Goal: Information Seeking & Learning: Find specific fact

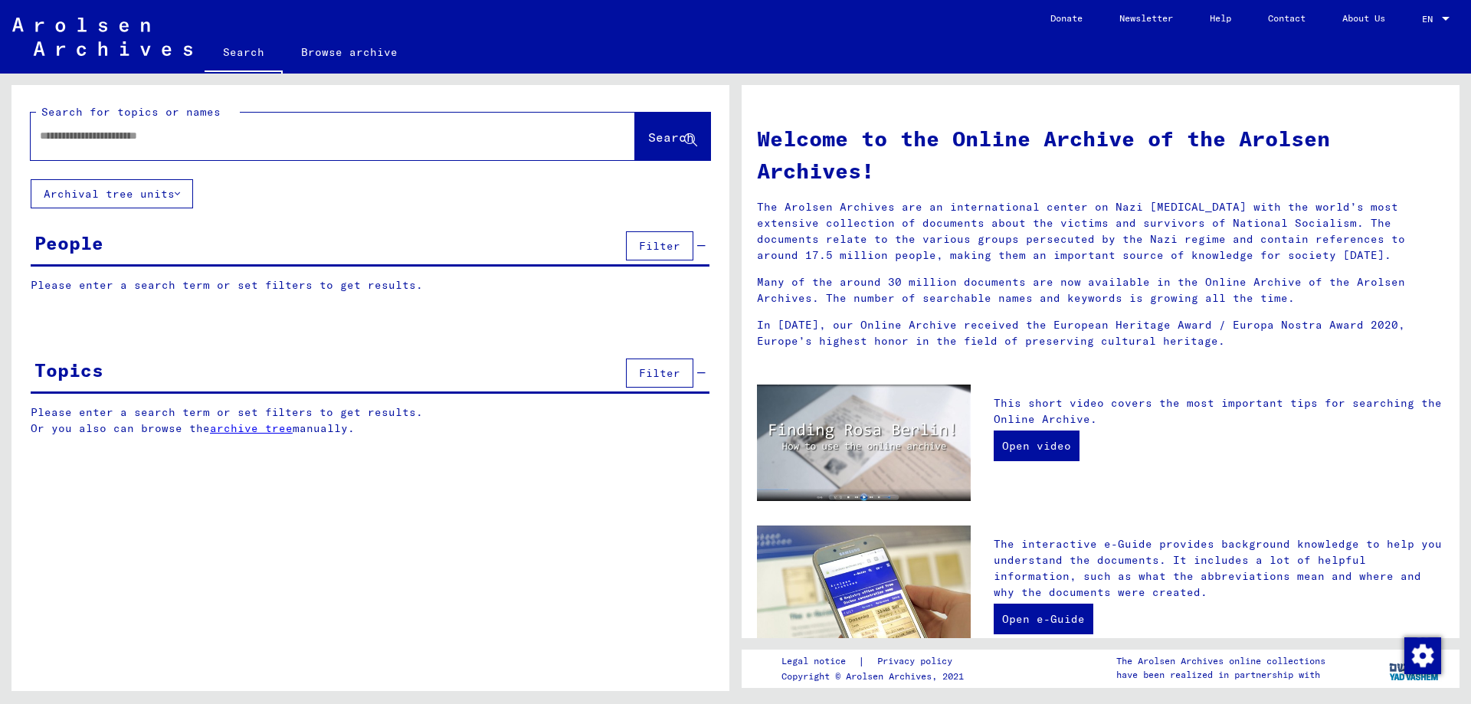
click at [350, 131] on input "text" at bounding box center [314, 136] width 549 height 16
type input "****"
click at [666, 132] on span "Search" at bounding box center [671, 137] width 46 height 15
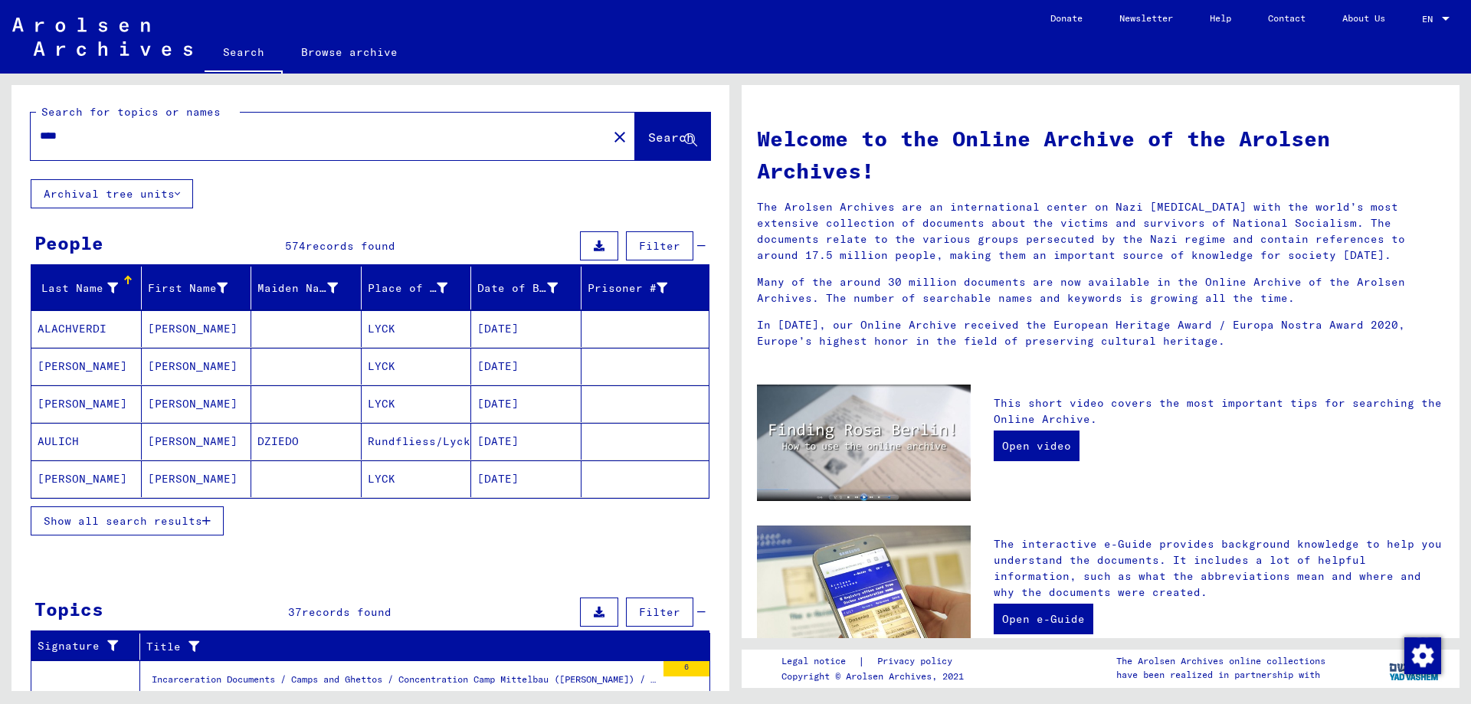
click at [168, 520] on span "Show all search results" at bounding box center [123, 521] width 159 height 14
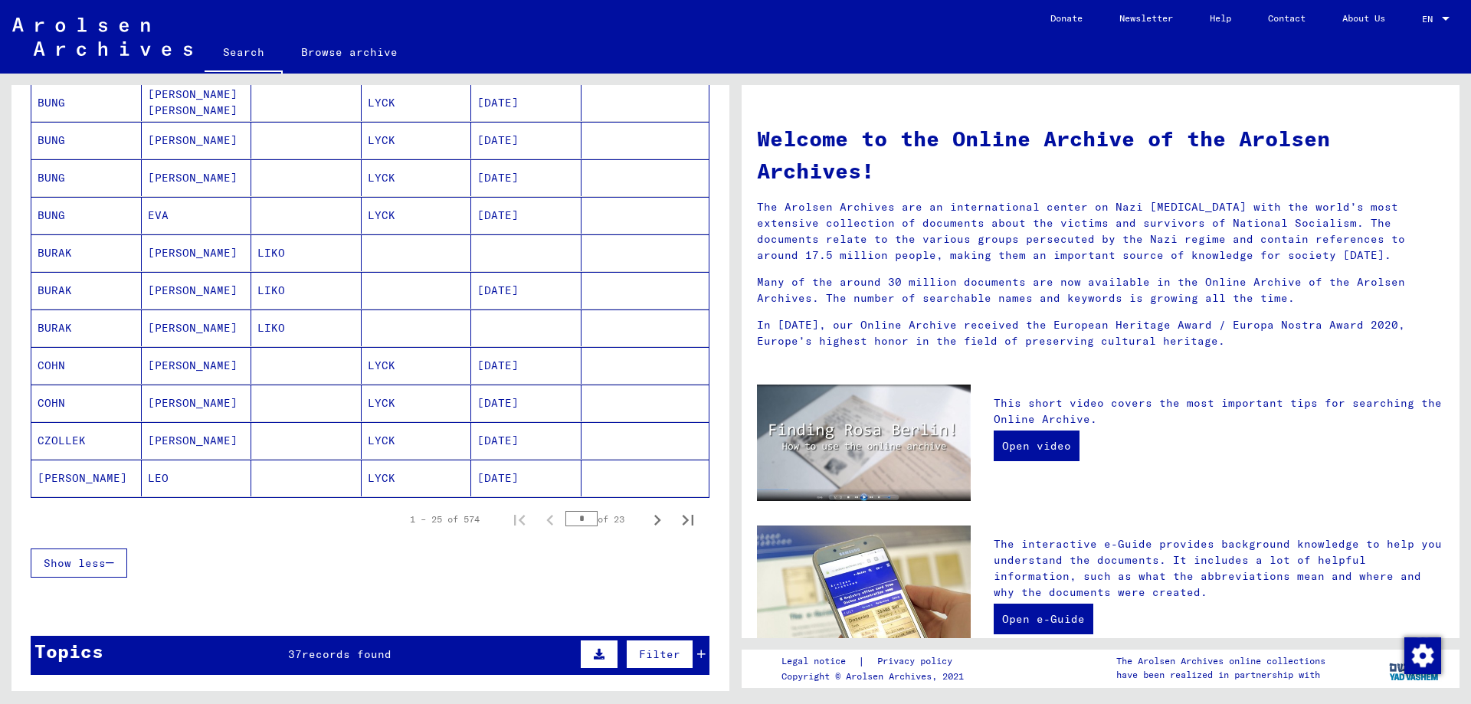
scroll to position [766, 0]
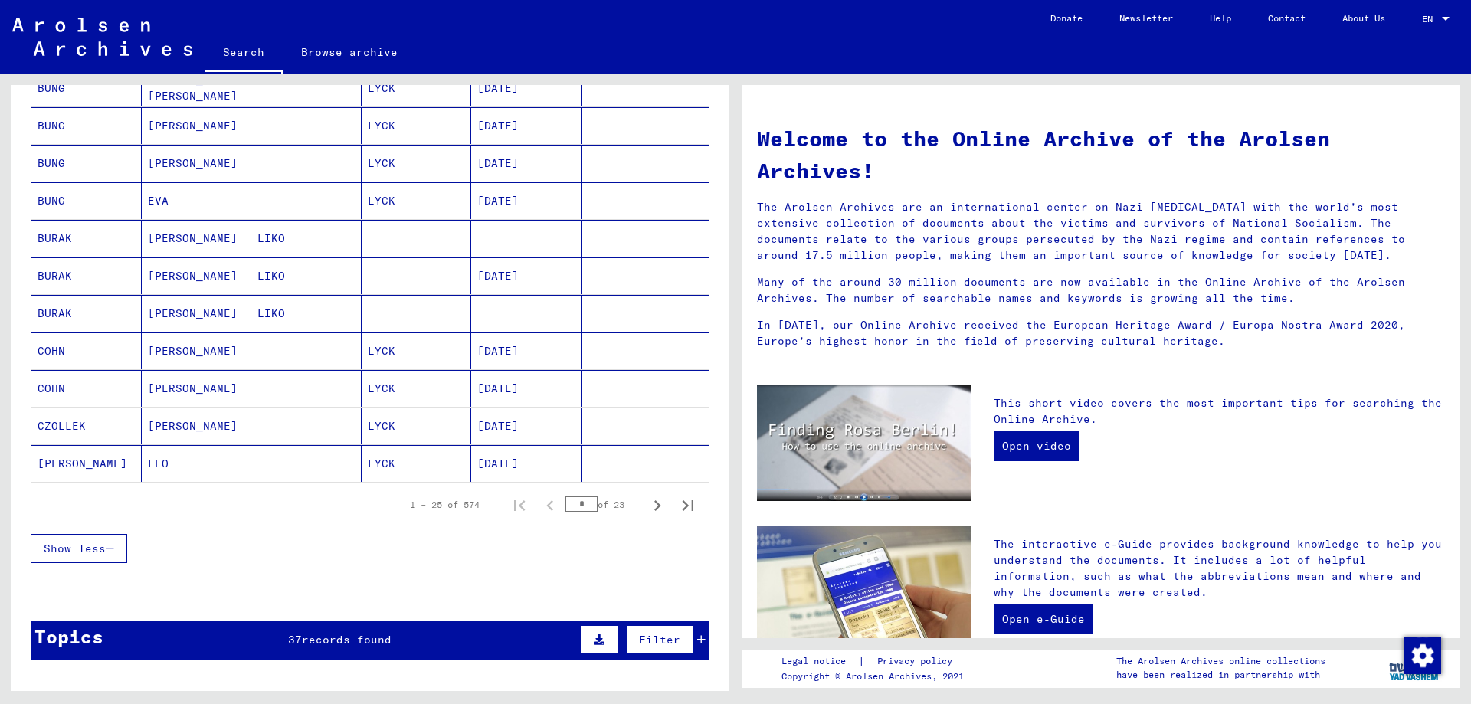
drag, startPoint x: 579, startPoint y: 506, endPoint x: 556, endPoint y: 506, distance: 23.8
click at [566, 506] on input "*" at bounding box center [582, 504] width 32 height 15
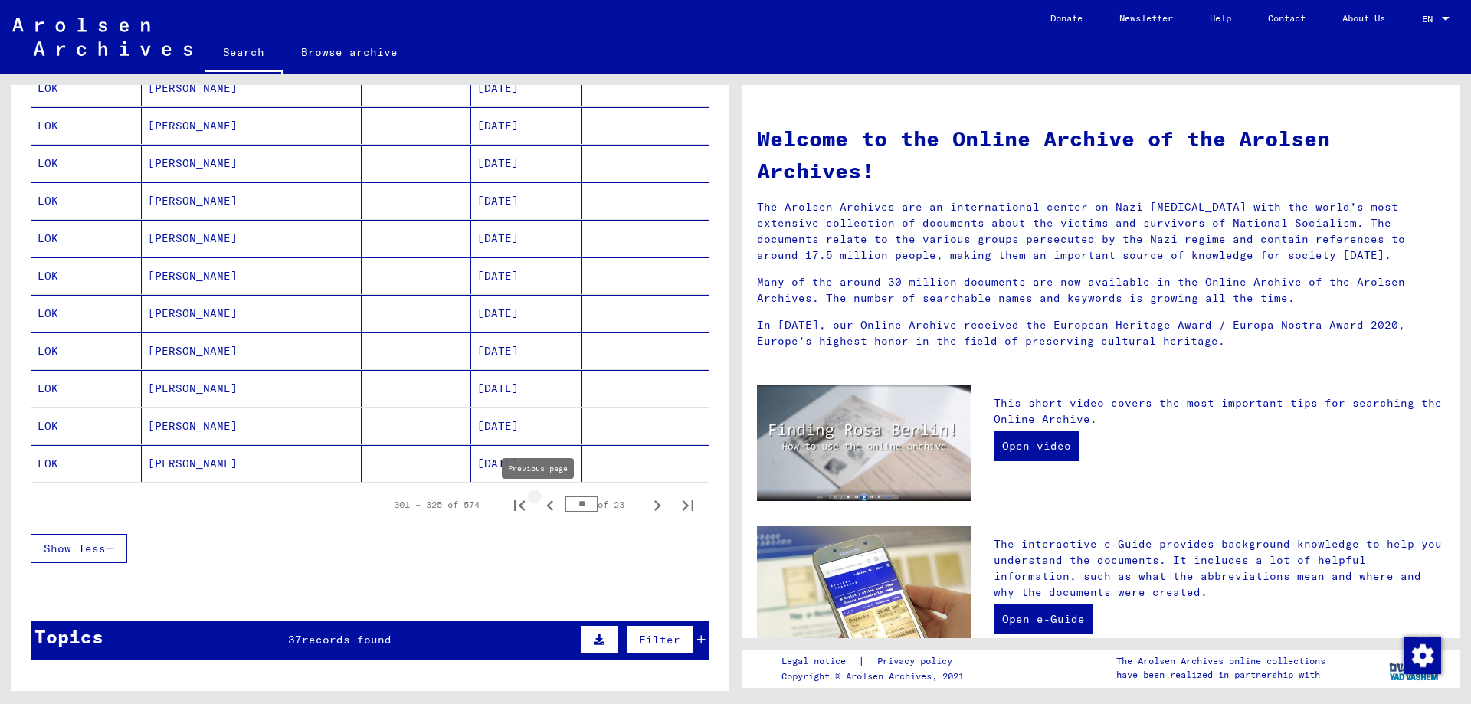
click at [540, 499] on icon "Previous page" at bounding box center [550, 505] width 21 height 21
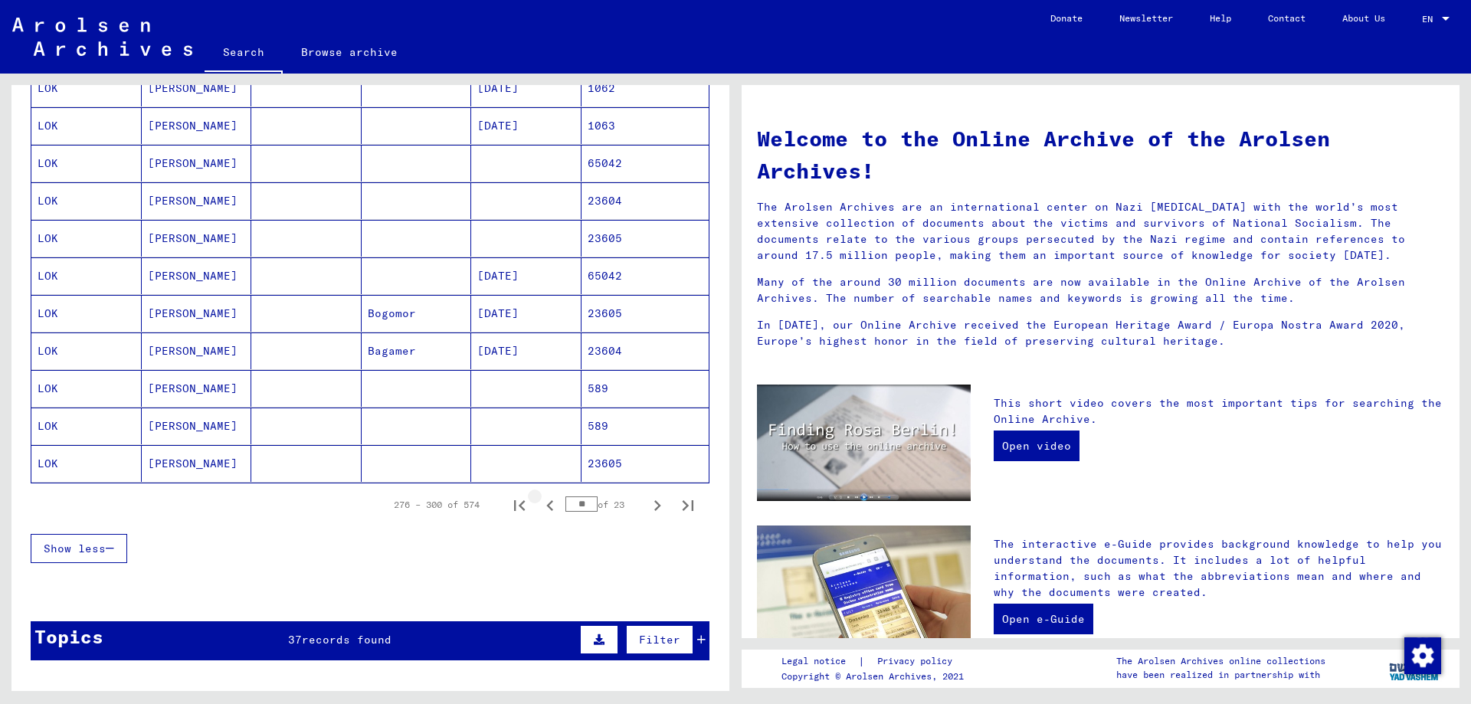
click at [540, 499] on icon "Previous page" at bounding box center [550, 505] width 21 height 21
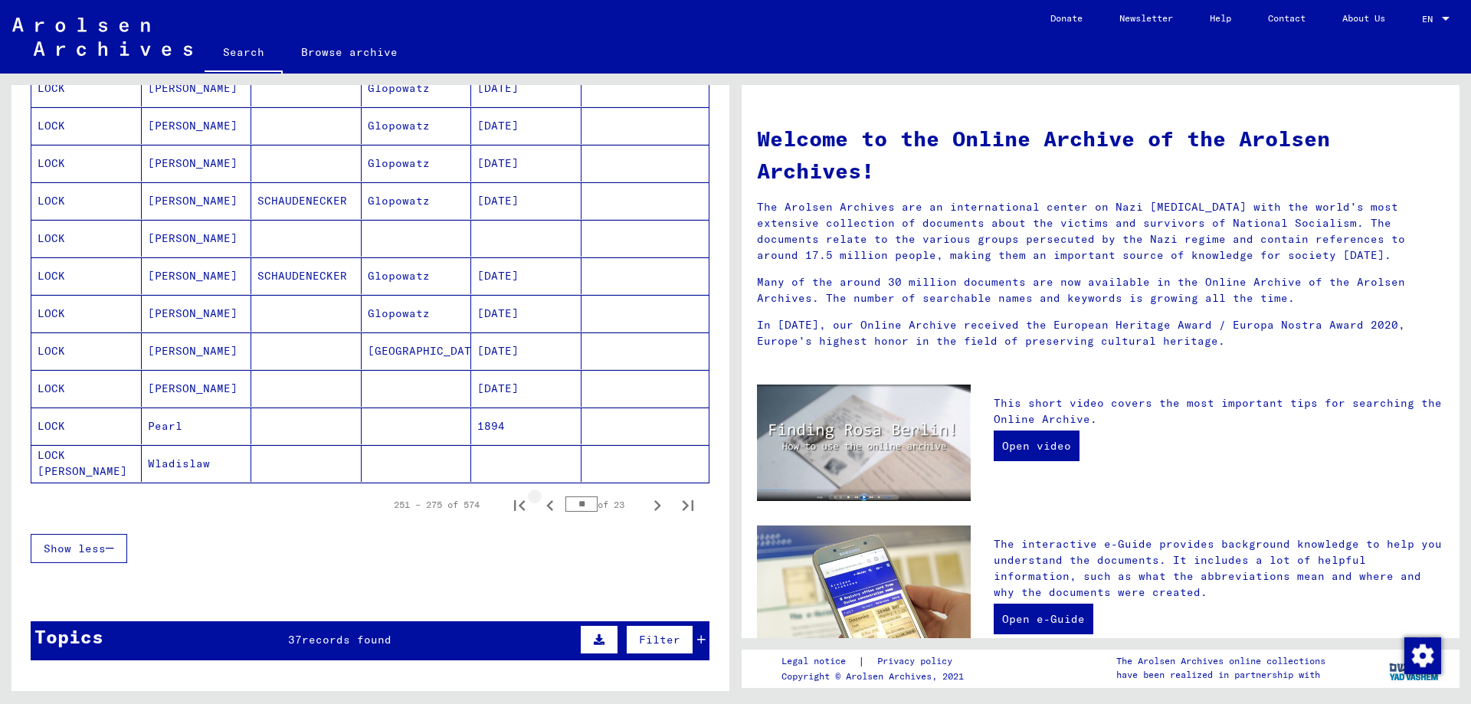
click at [540, 499] on icon "Previous page" at bounding box center [550, 505] width 21 height 21
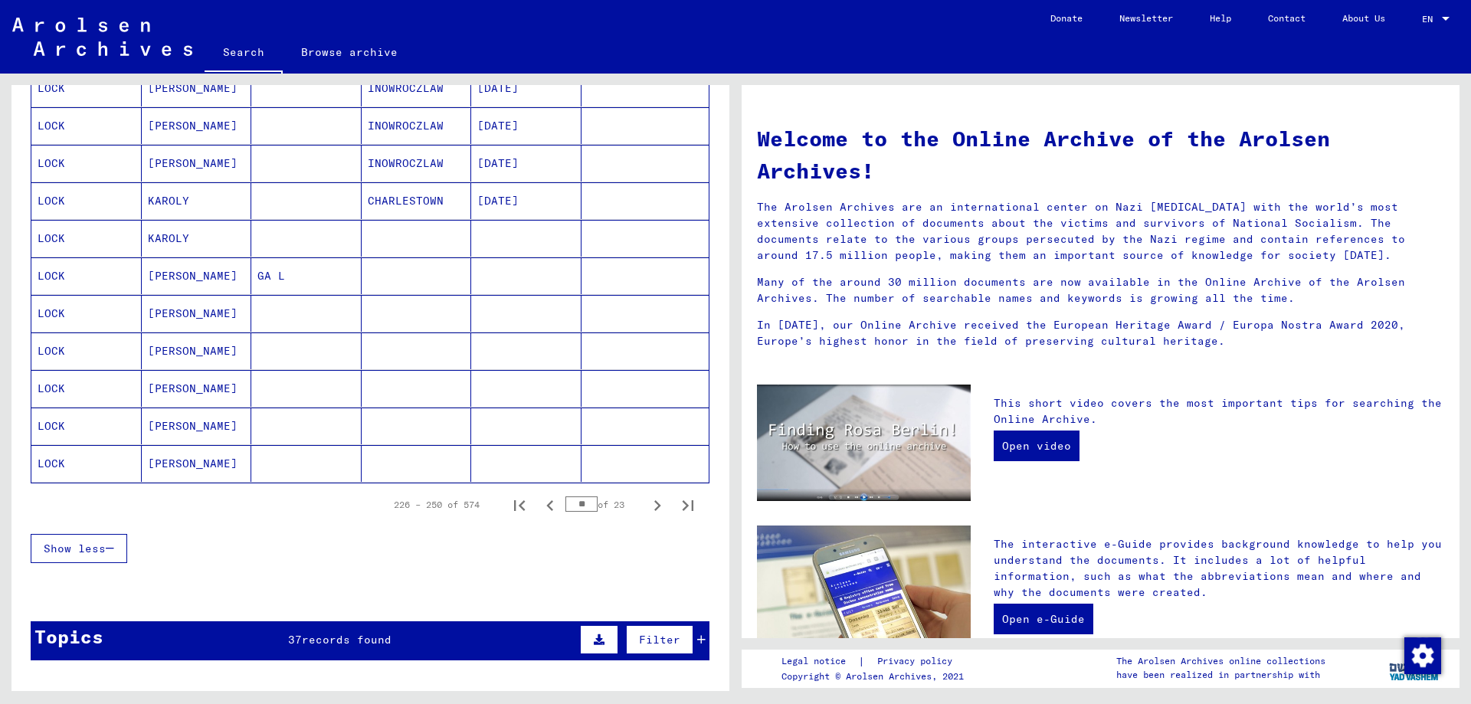
click at [540, 499] on icon "Previous page" at bounding box center [550, 505] width 21 height 21
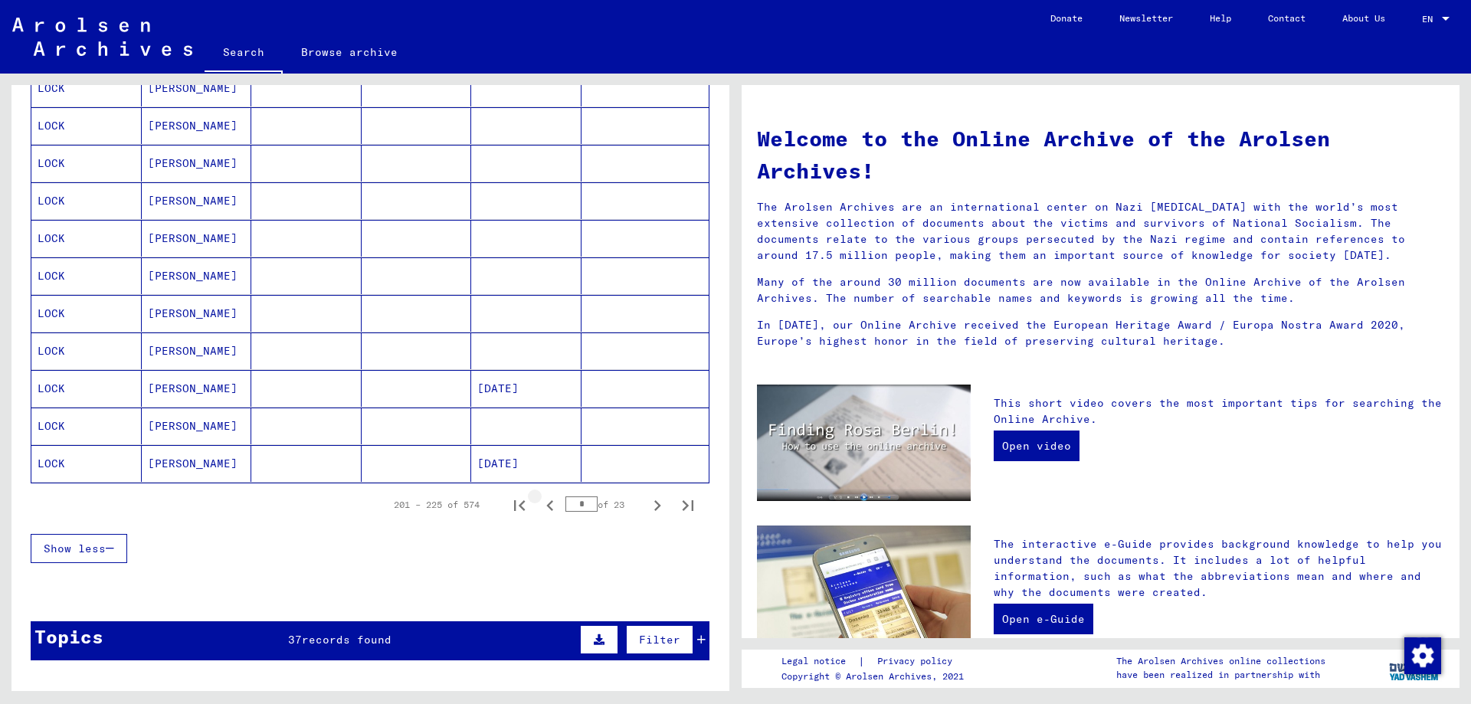
click at [540, 499] on icon "Previous page" at bounding box center [550, 505] width 21 height 21
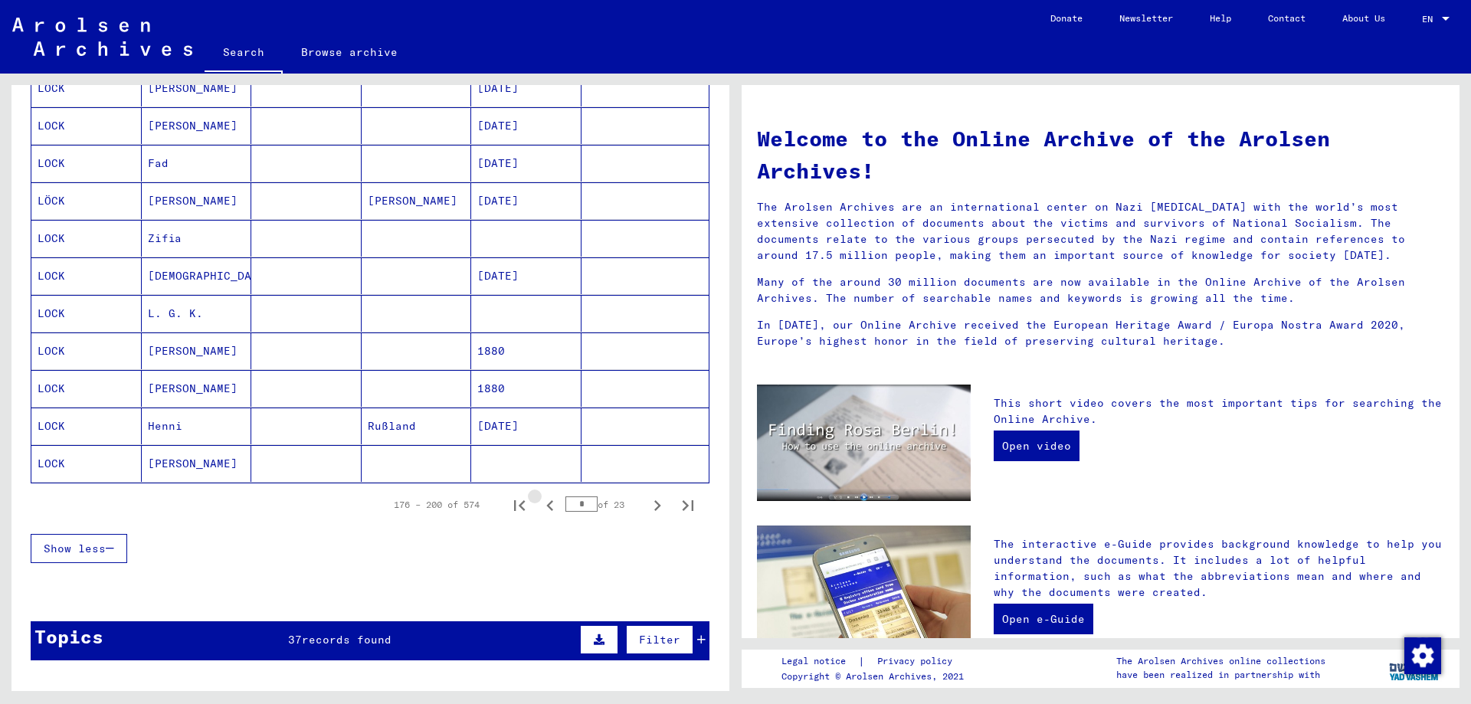
click at [540, 499] on icon "Previous page" at bounding box center [550, 505] width 21 height 21
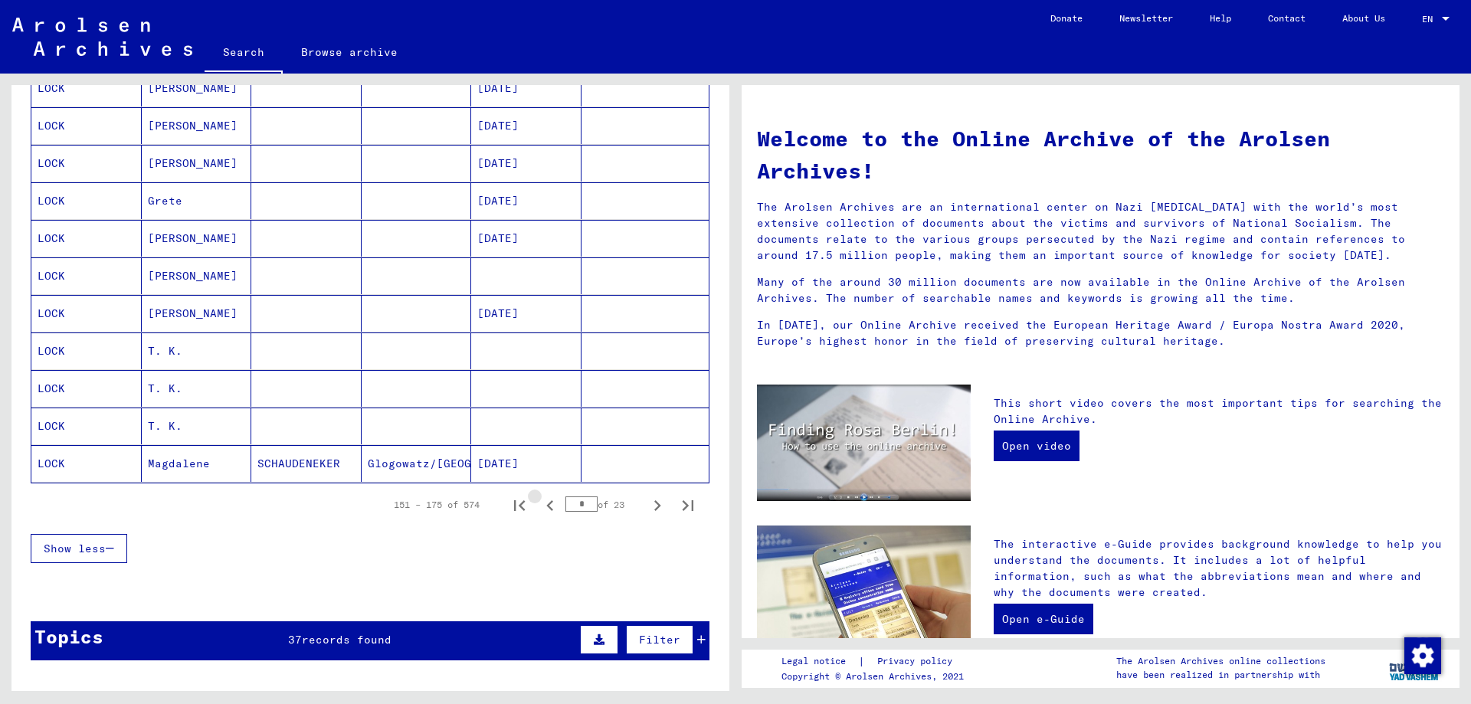
click at [540, 499] on icon "Previous page" at bounding box center [550, 505] width 21 height 21
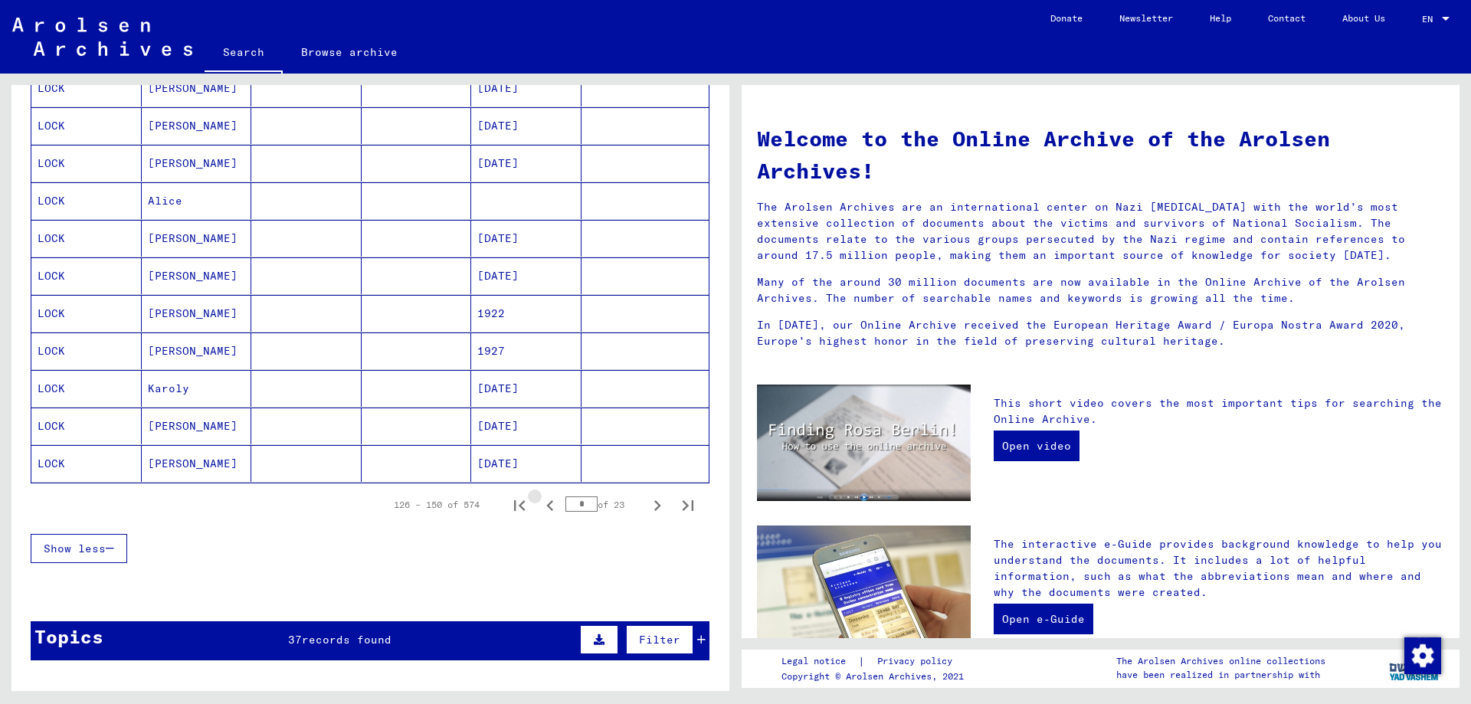
click at [540, 499] on icon "Previous page" at bounding box center [550, 505] width 21 height 21
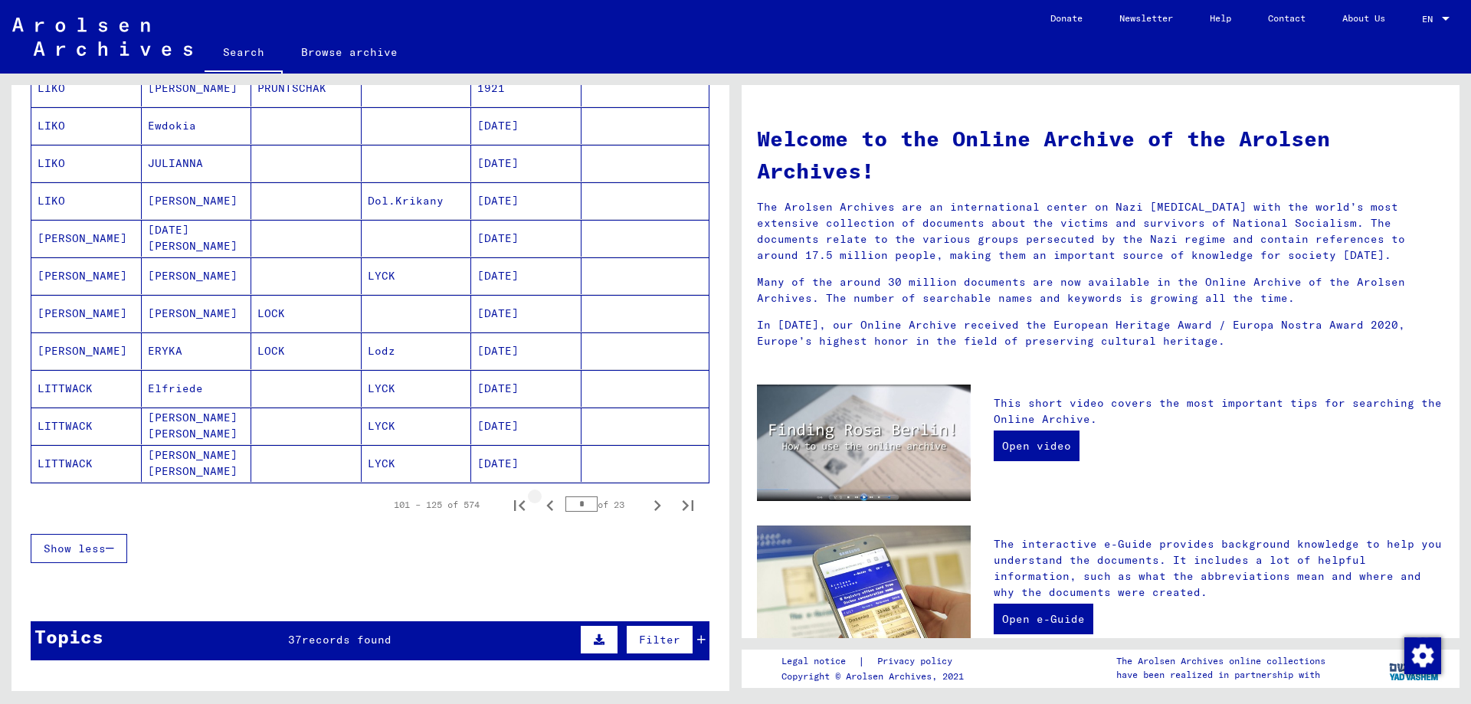
click at [540, 499] on icon "Previous page" at bounding box center [550, 505] width 21 height 21
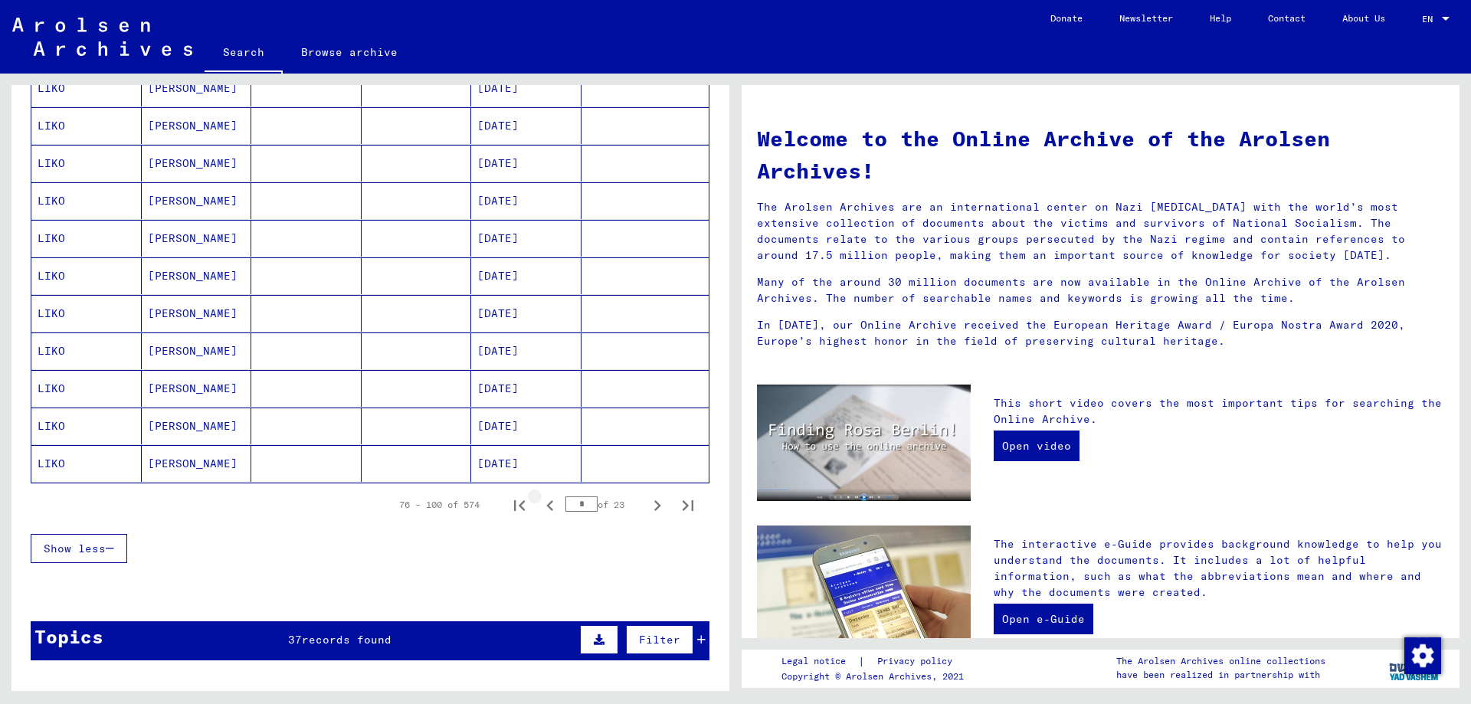
click at [540, 499] on icon "Previous page" at bounding box center [550, 505] width 21 height 21
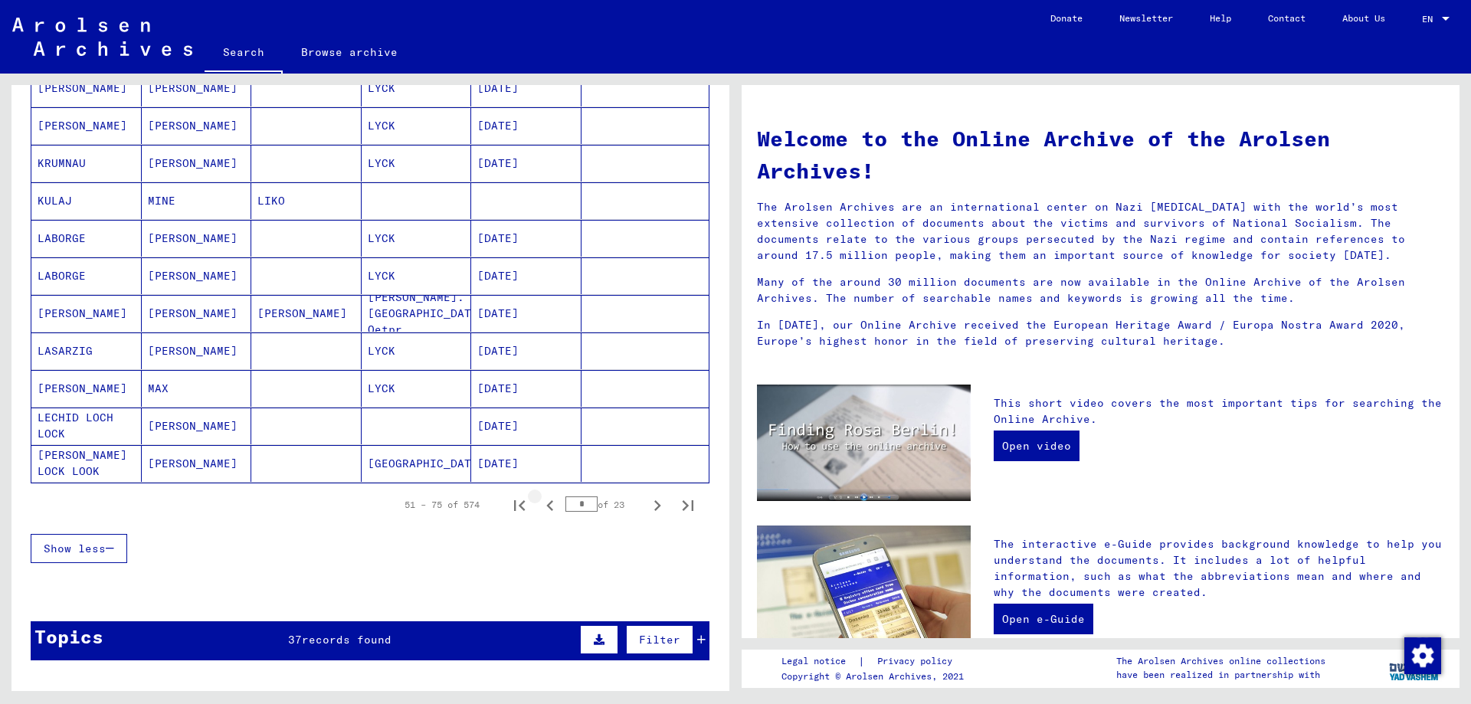
click at [540, 499] on icon "Previous page" at bounding box center [550, 505] width 21 height 21
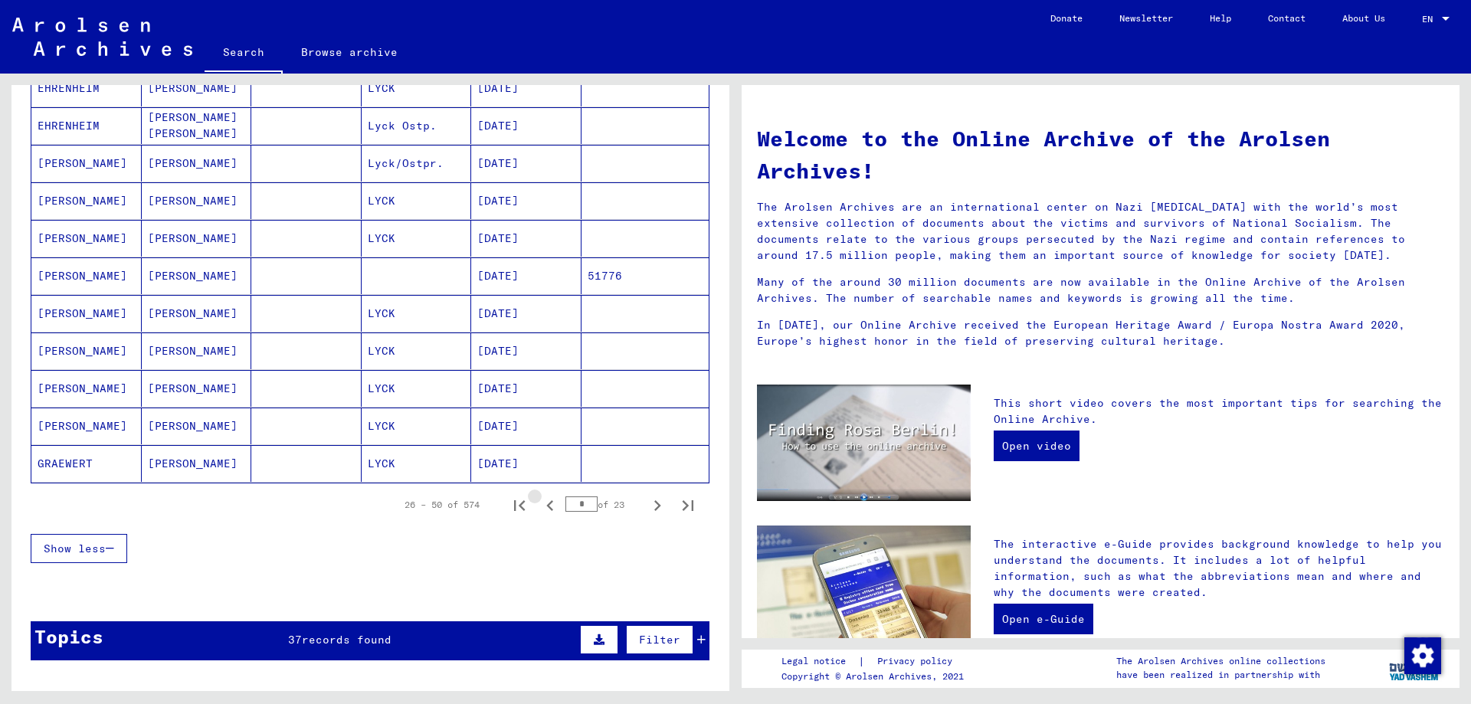
click at [540, 499] on icon "Previous page" at bounding box center [550, 505] width 21 height 21
type input "*"
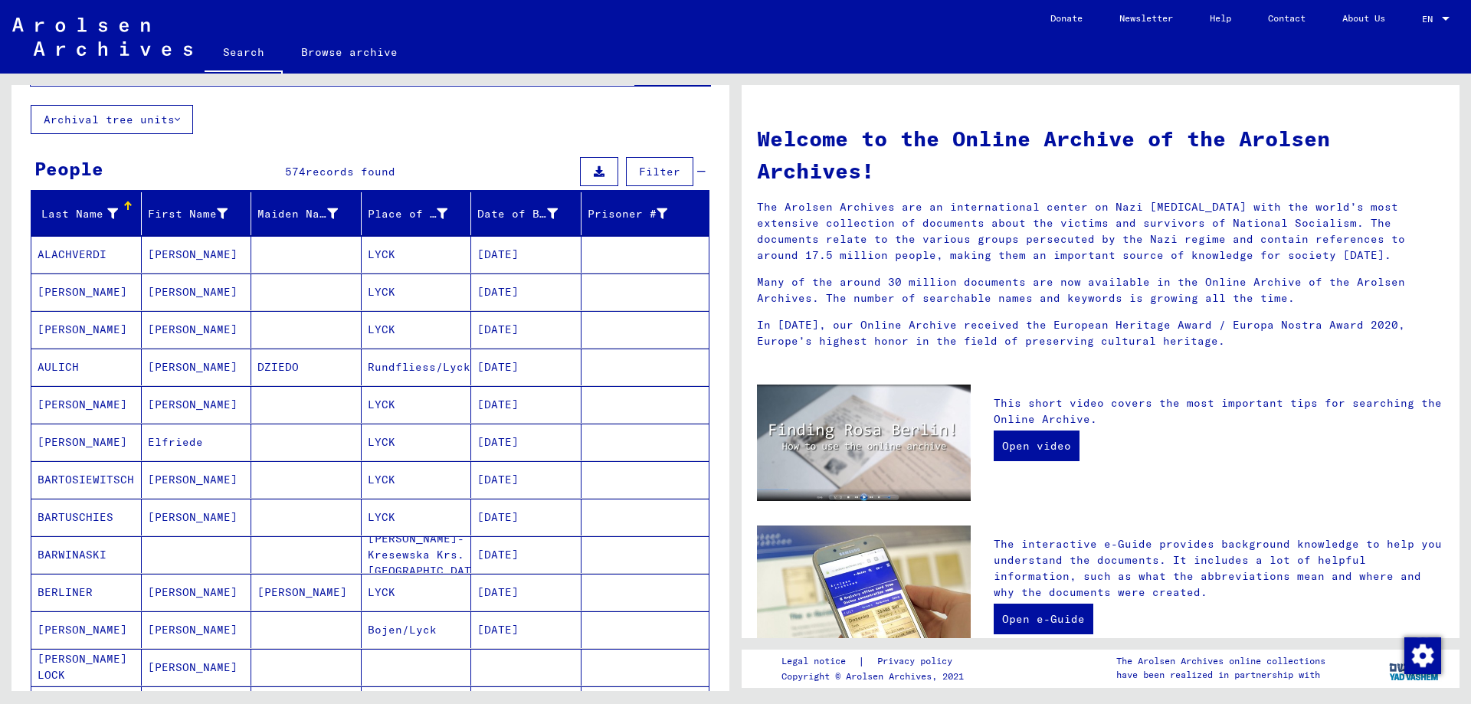
scroll to position [0, 0]
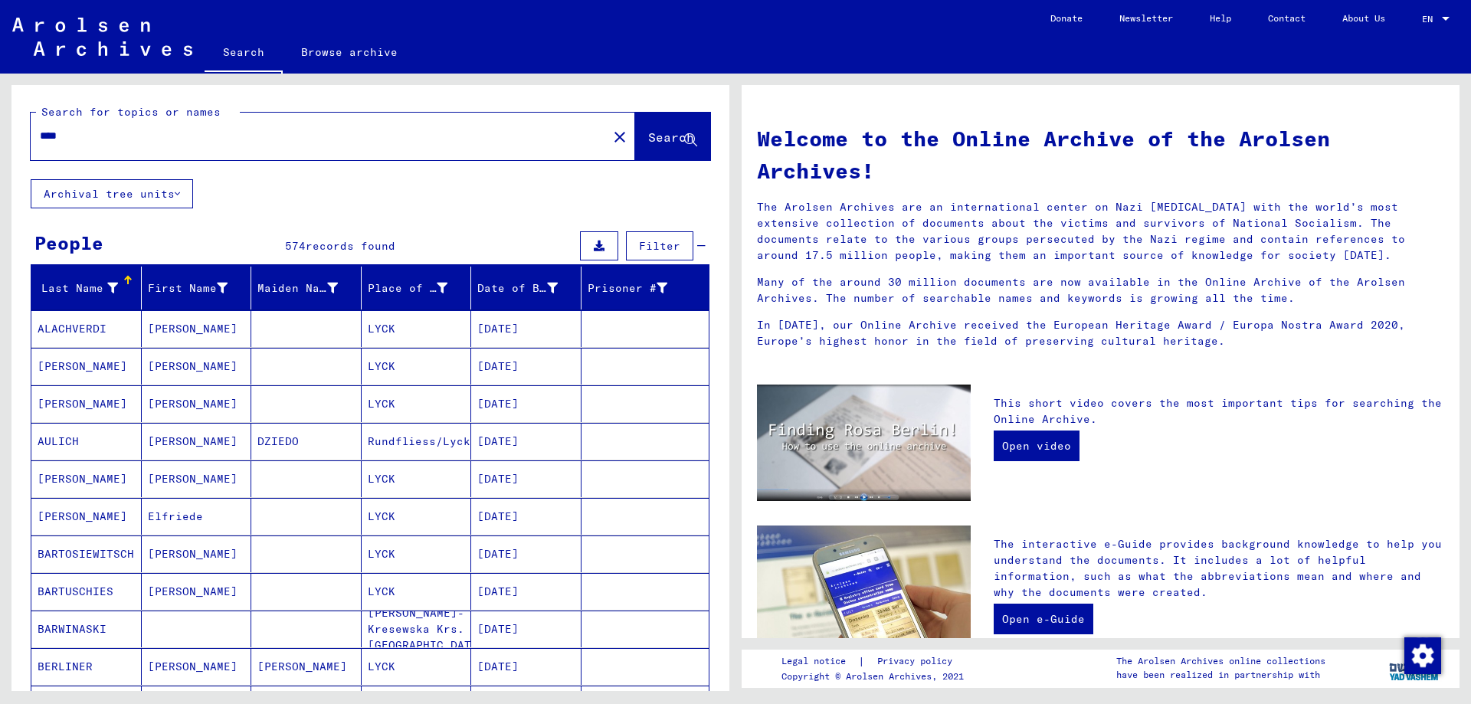
click at [170, 136] on input "****" at bounding box center [314, 136] width 549 height 16
type input "**********"
click at [651, 130] on span "Search" at bounding box center [671, 137] width 46 height 15
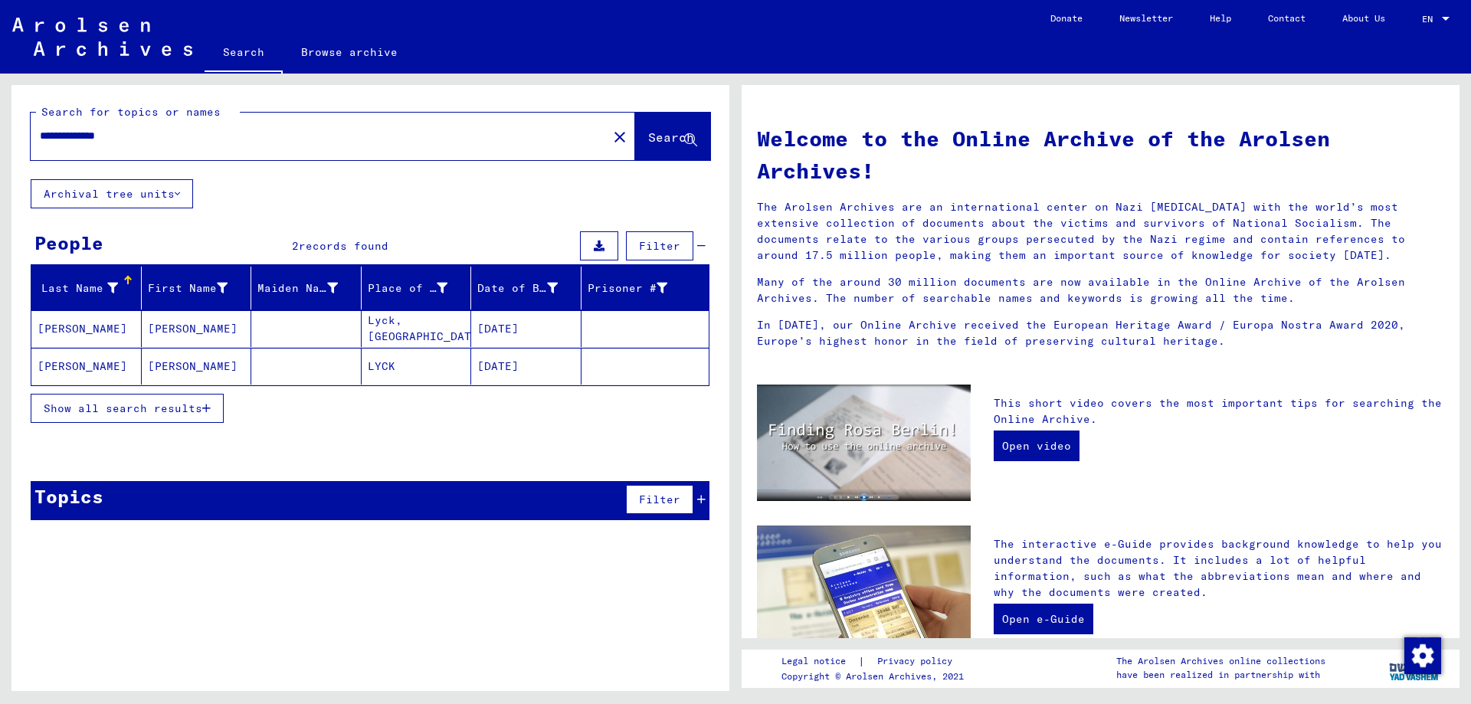
click at [77, 326] on mat-cell "[PERSON_NAME]" at bounding box center [86, 328] width 110 height 37
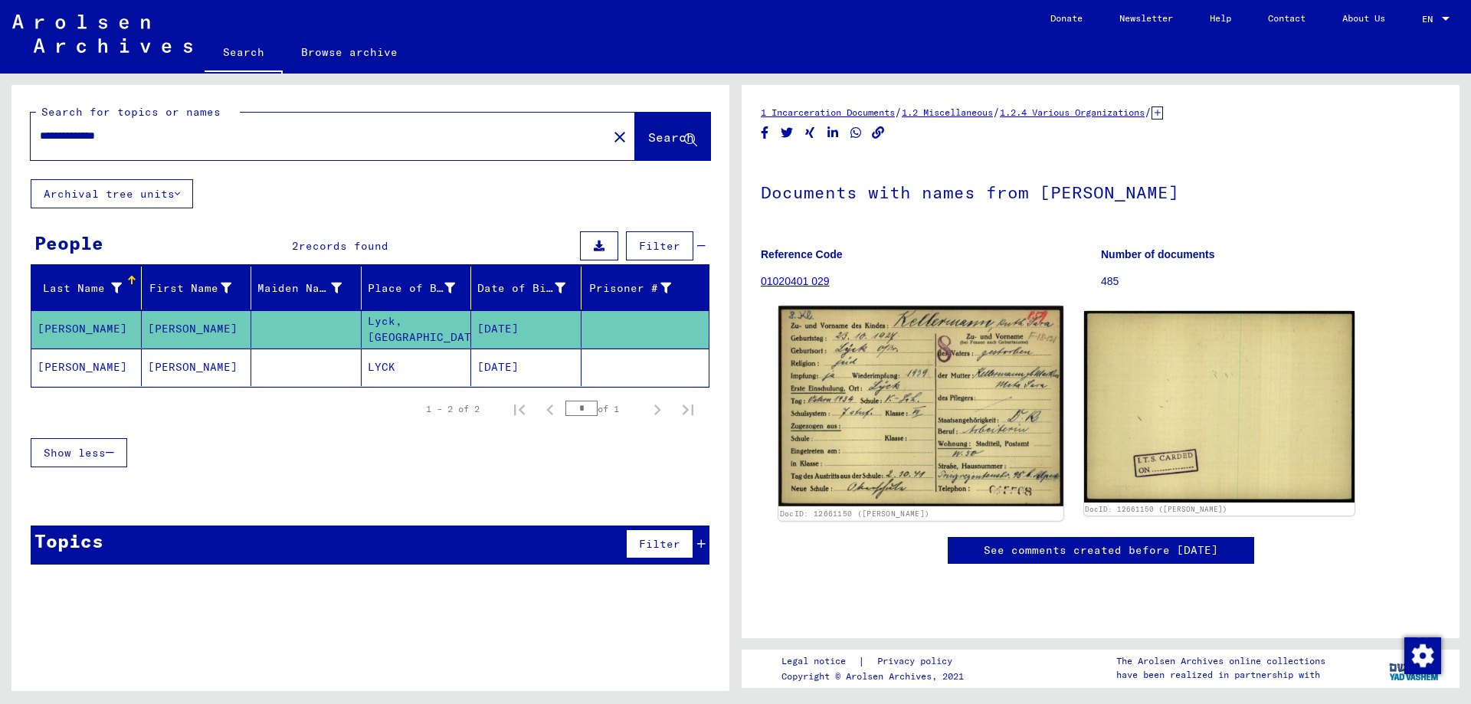
click at [934, 395] on img at bounding box center [921, 407] width 284 height 201
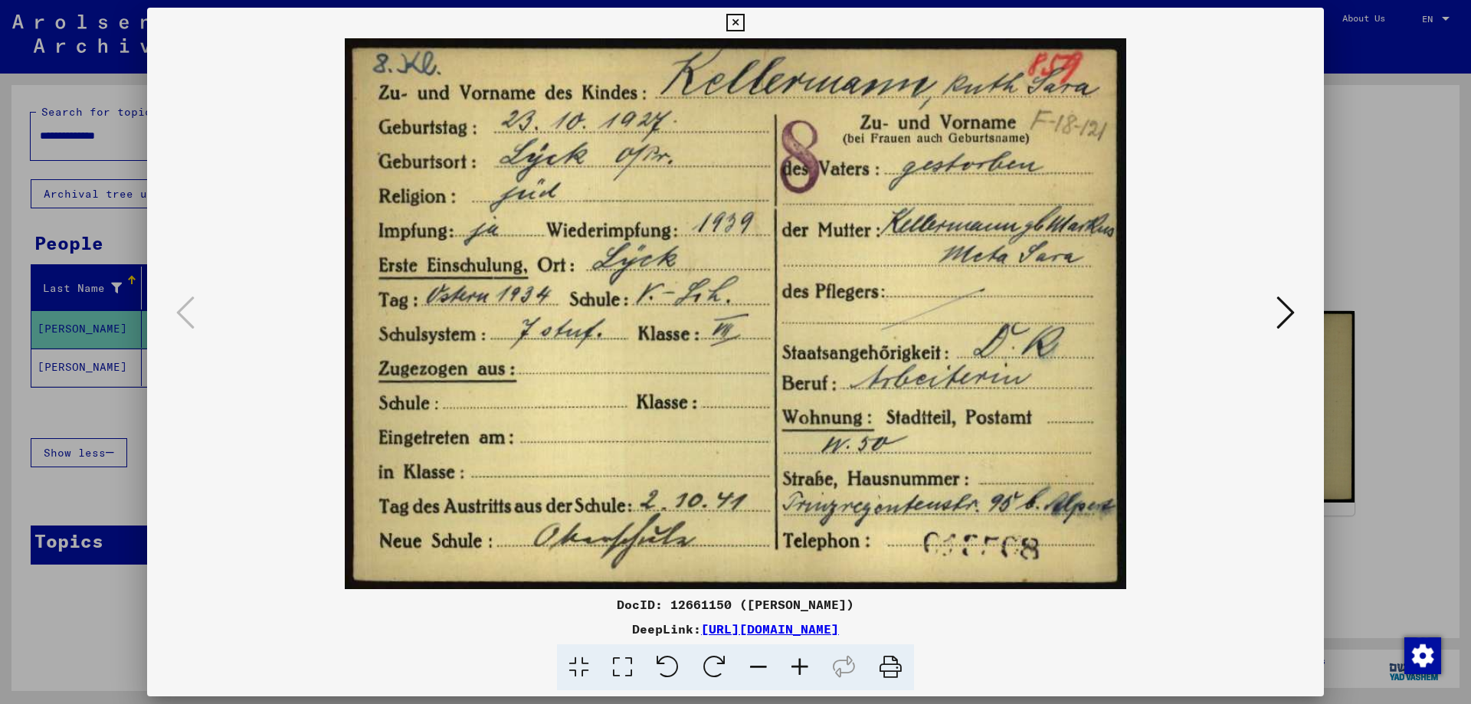
click at [738, 21] on icon at bounding box center [735, 23] width 18 height 18
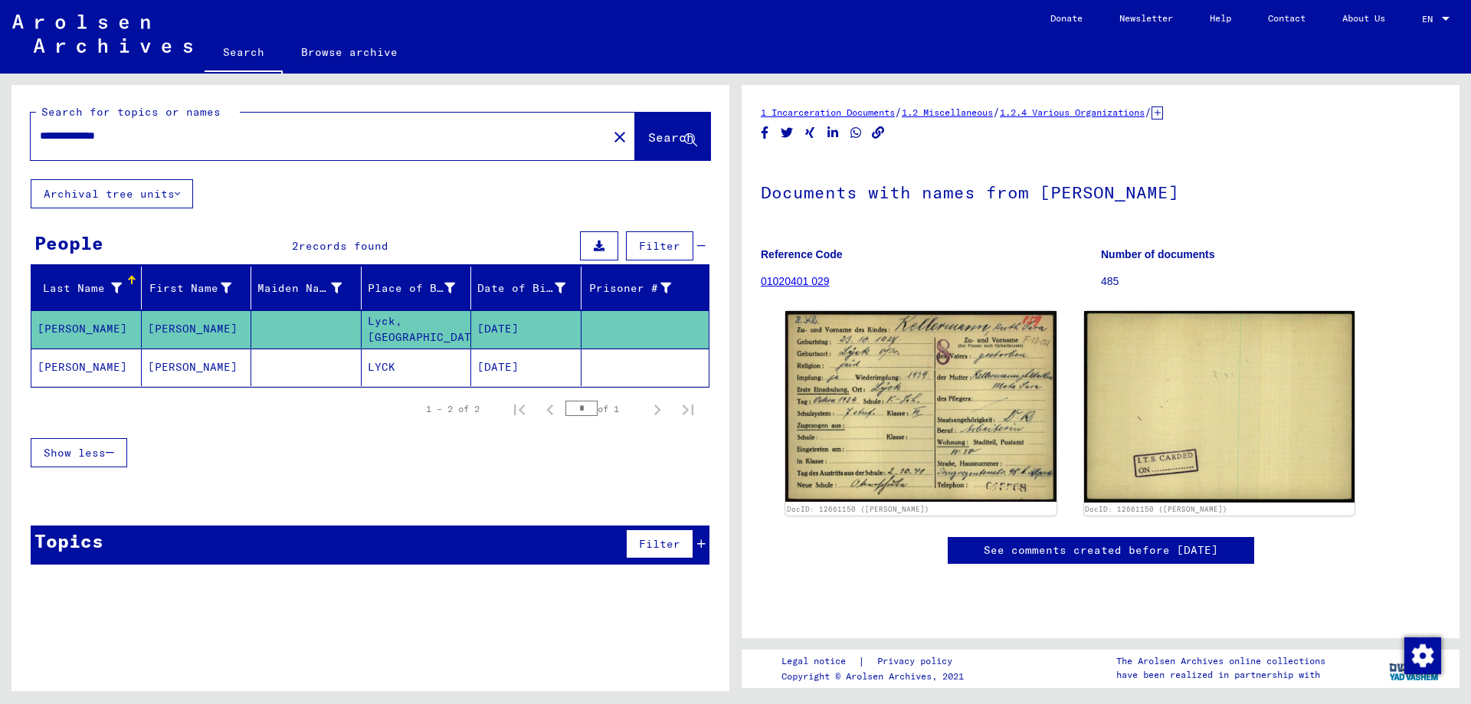
click at [62, 369] on mat-cell "[PERSON_NAME]" at bounding box center [86, 368] width 110 height 38
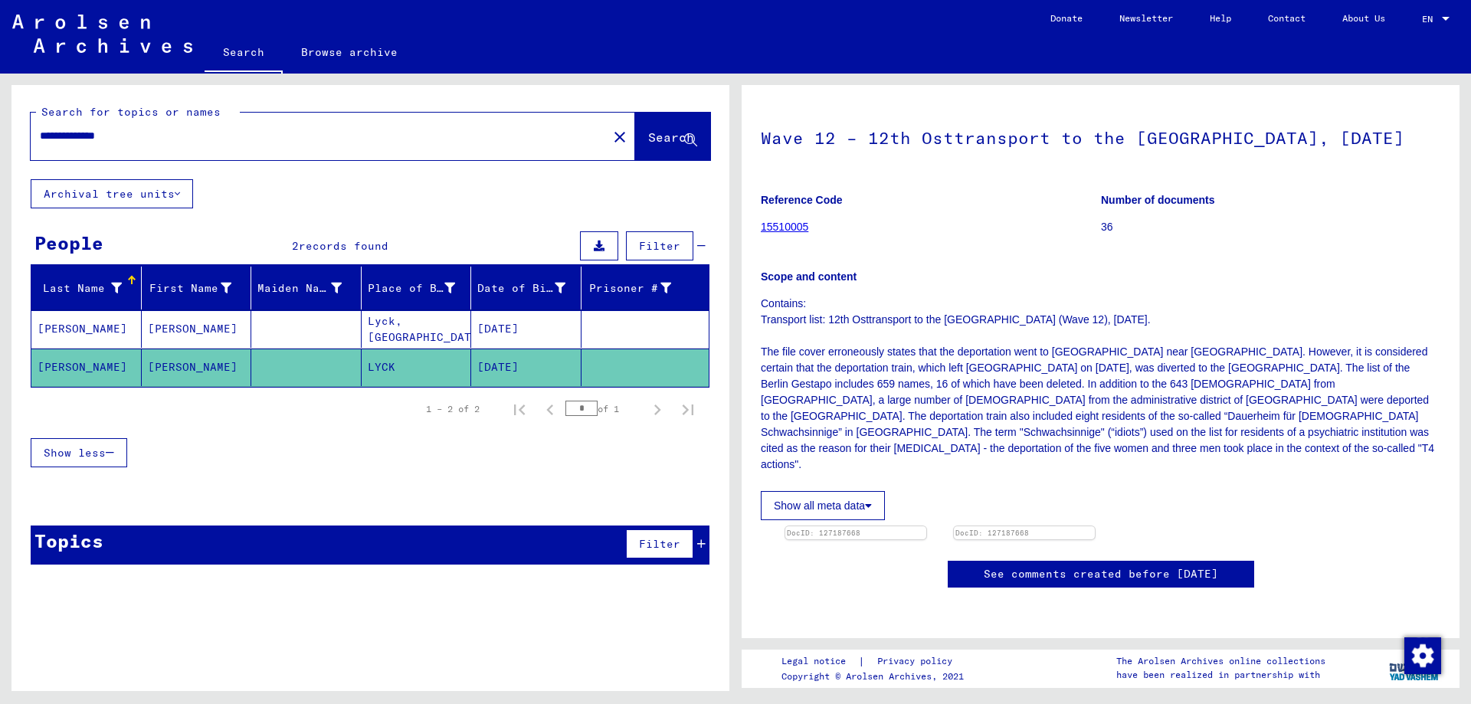
scroll to position [230, 0]
click at [933, 383] on img at bounding box center [921, 444] width 284 height 196
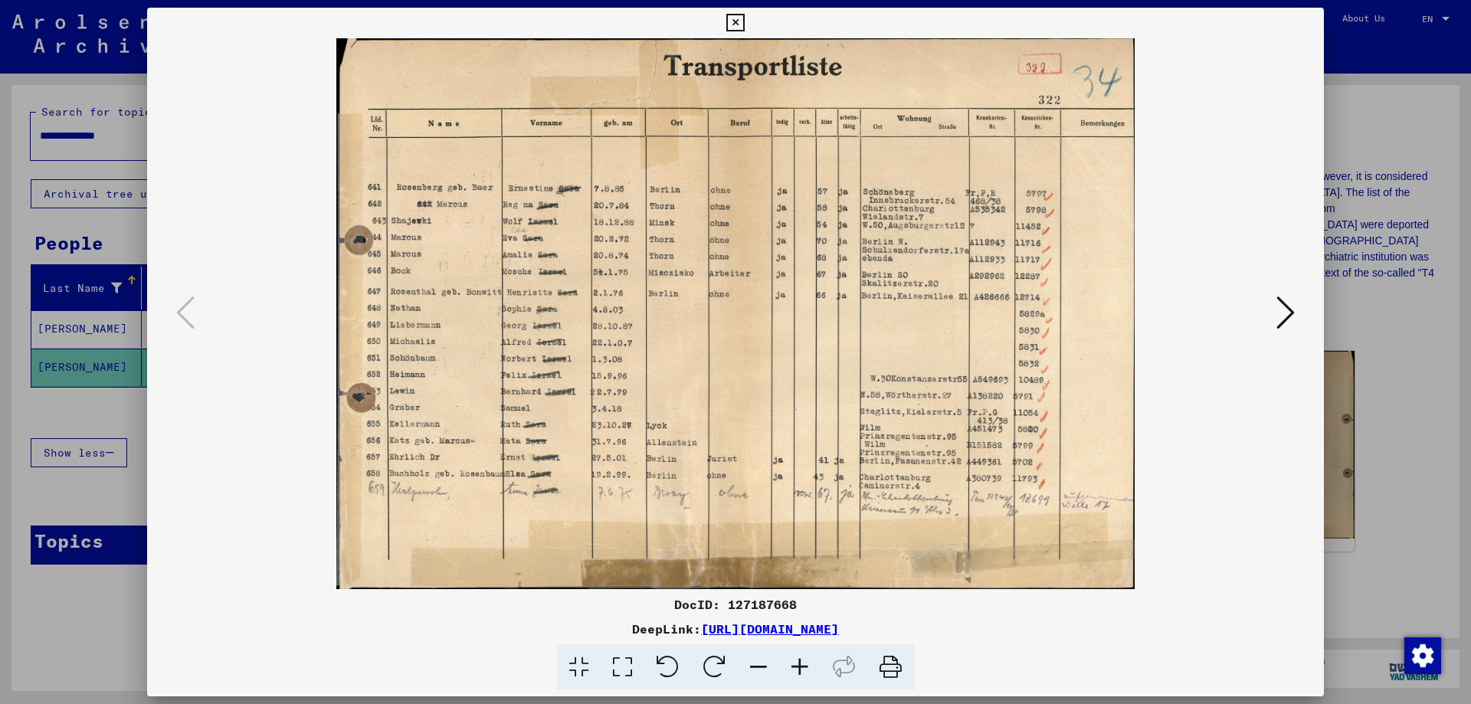
click at [804, 664] on icon at bounding box center [799, 667] width 41 height 47
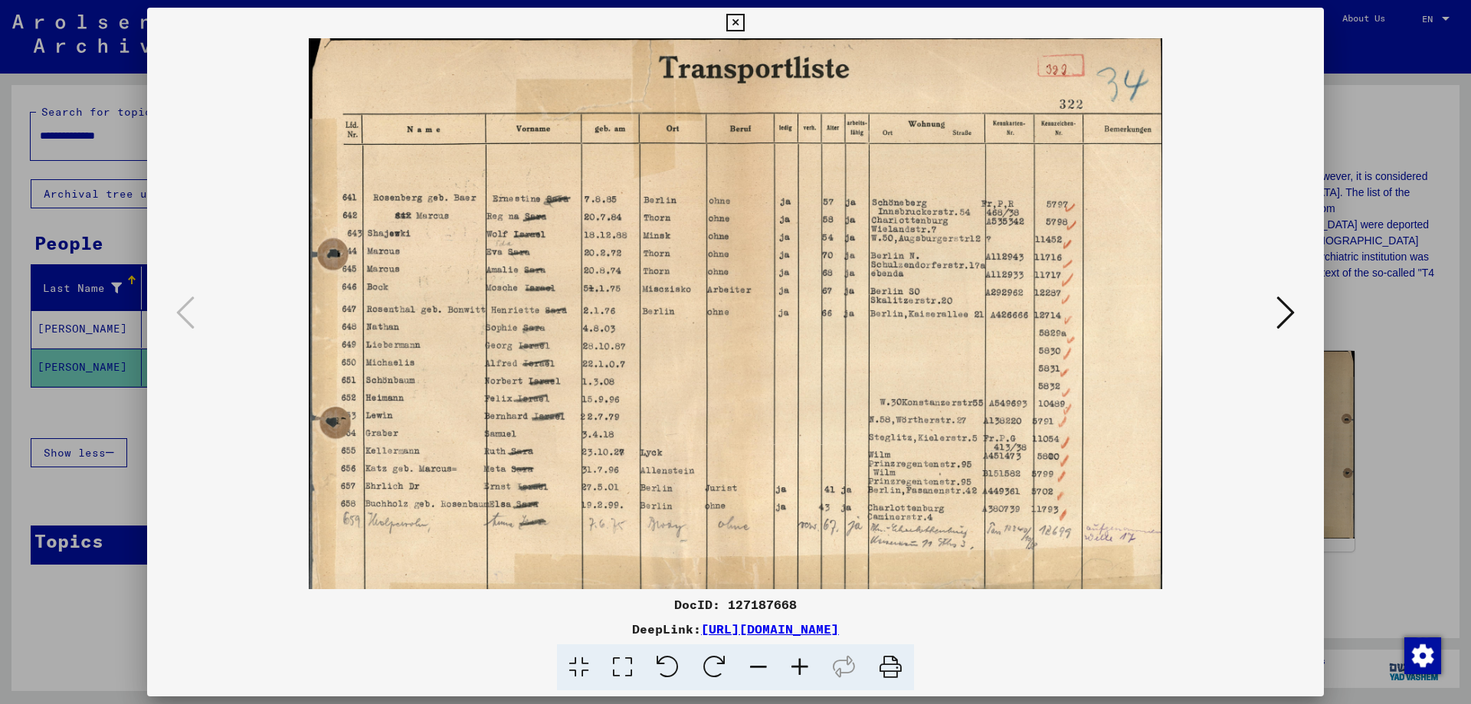
click at [804, 664] on icon at bounding box center [799, 667] width 41 height 47
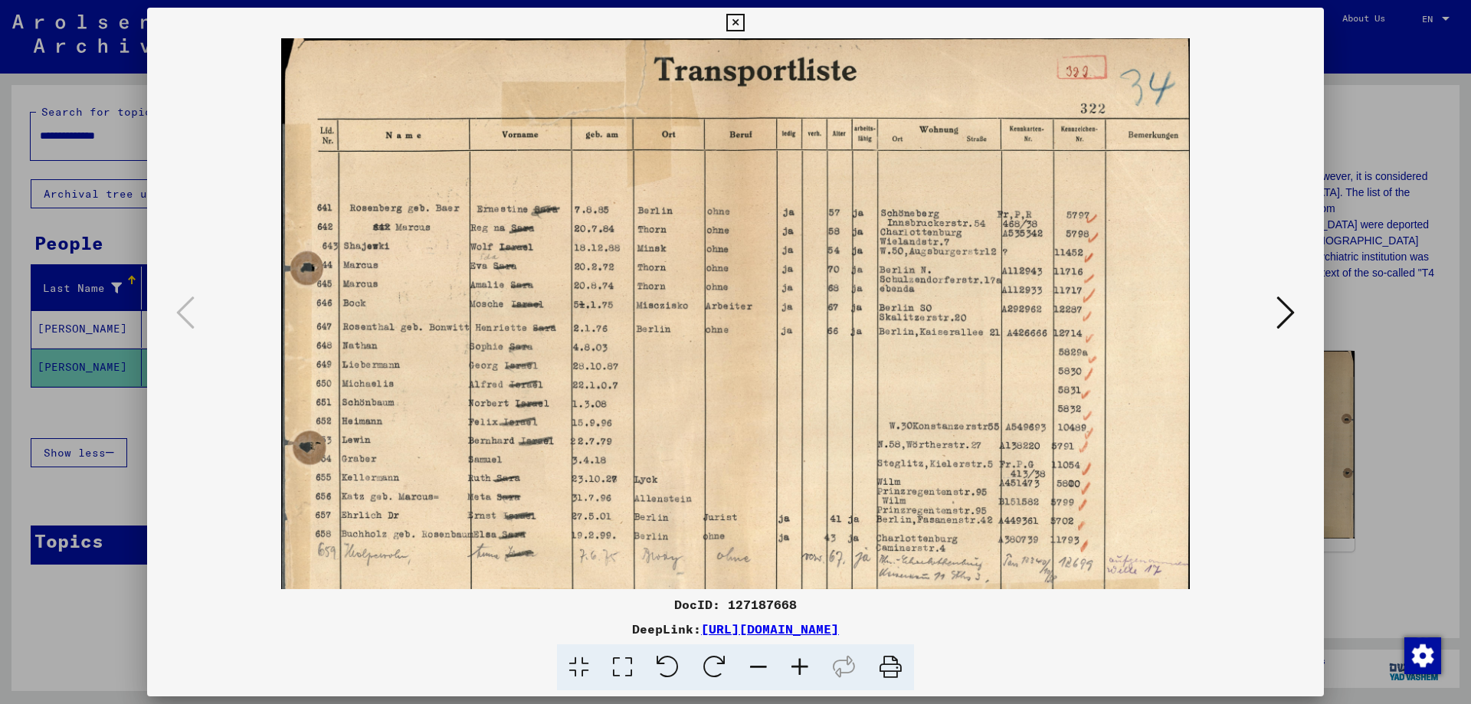
click at [804, 664] on icon at bounding box center [799, 667] width 41 height 47
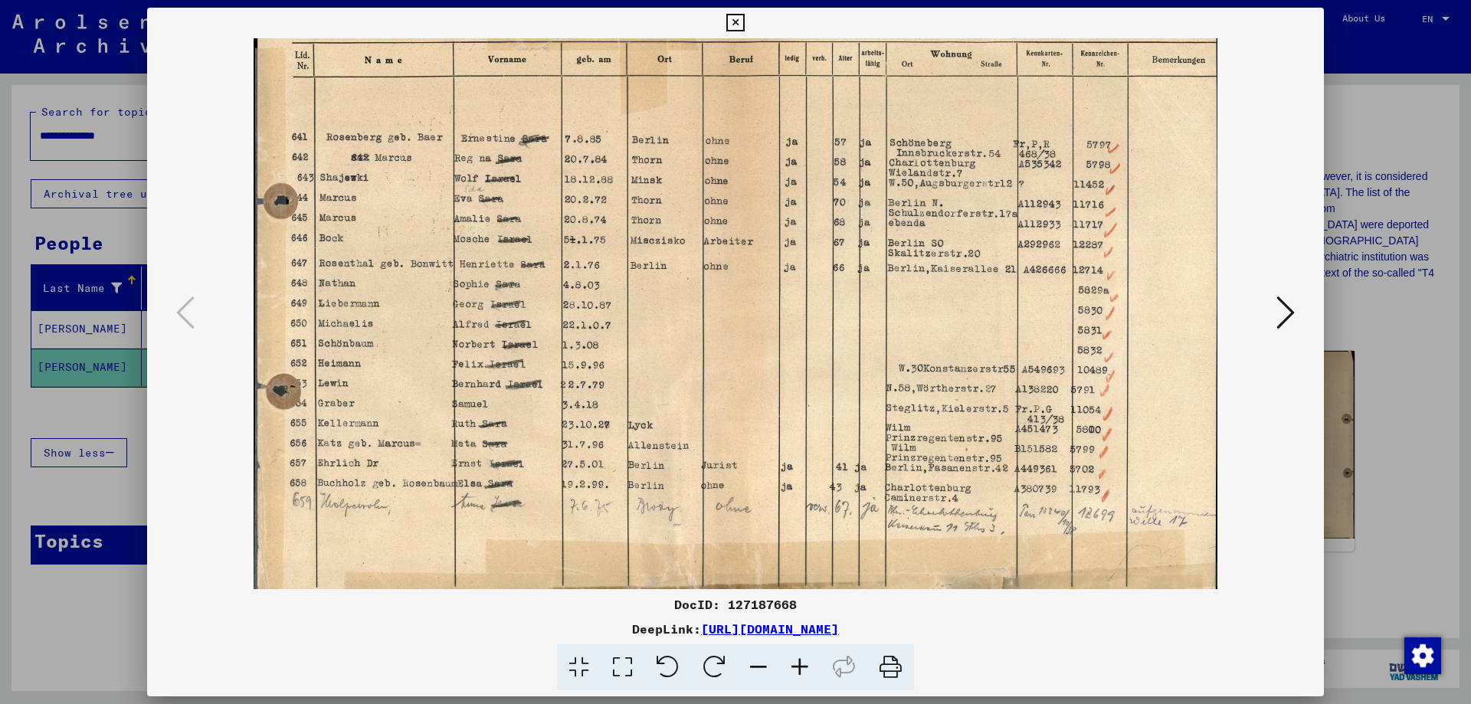
scroll to position [115, 0]
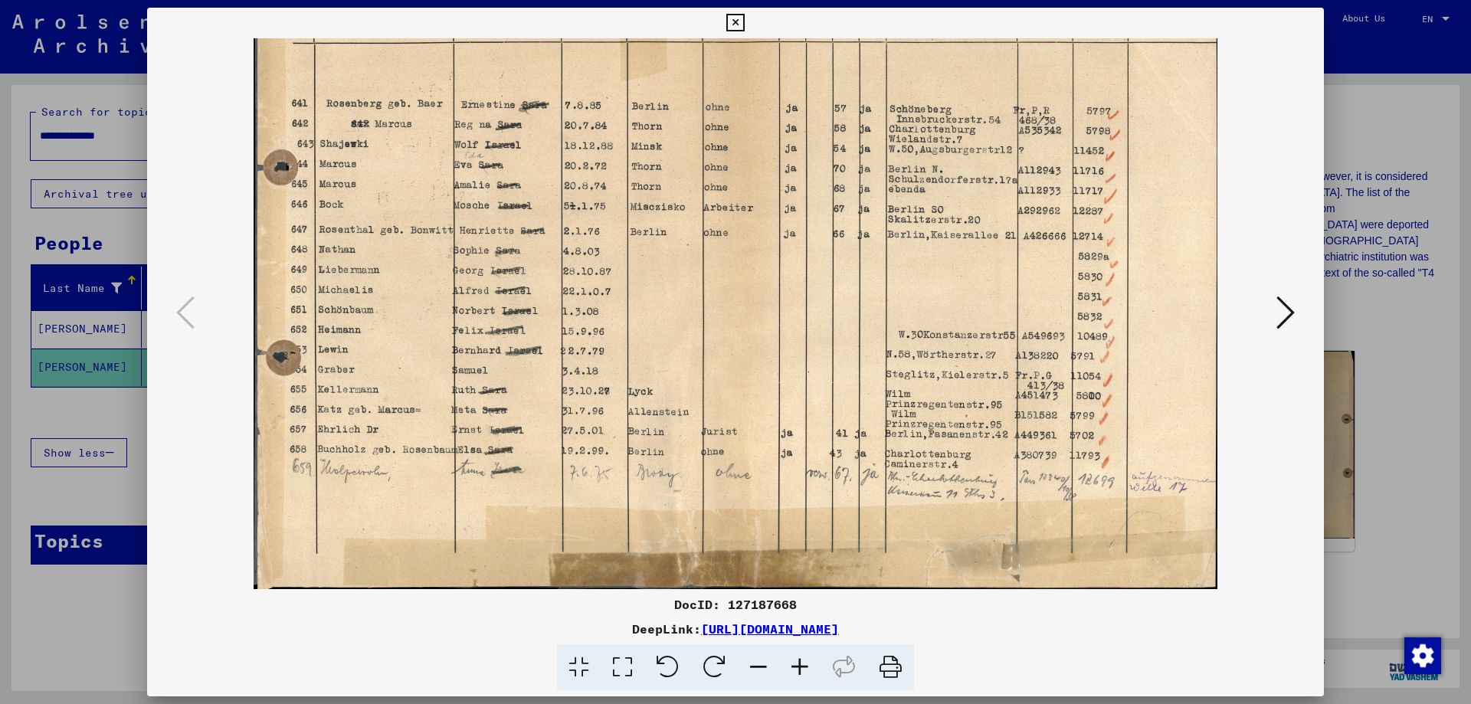
drag, startPoint x: 524, startPoint y: 397, endPoint x: 537, endPoint y: 221, distance: 176.0
click at [537, 221] on img at bounding box center [736, 256] width 965 height 666
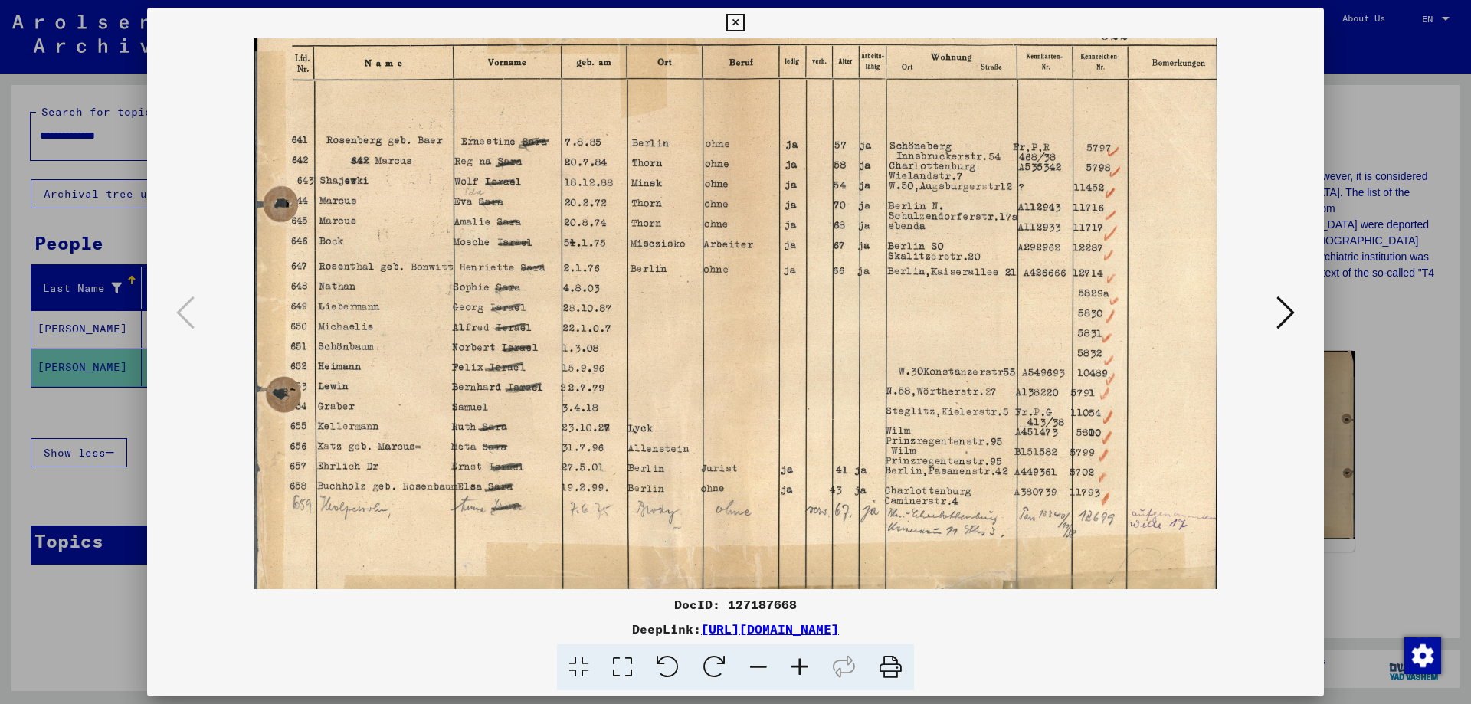
scroll to position [0, 0]
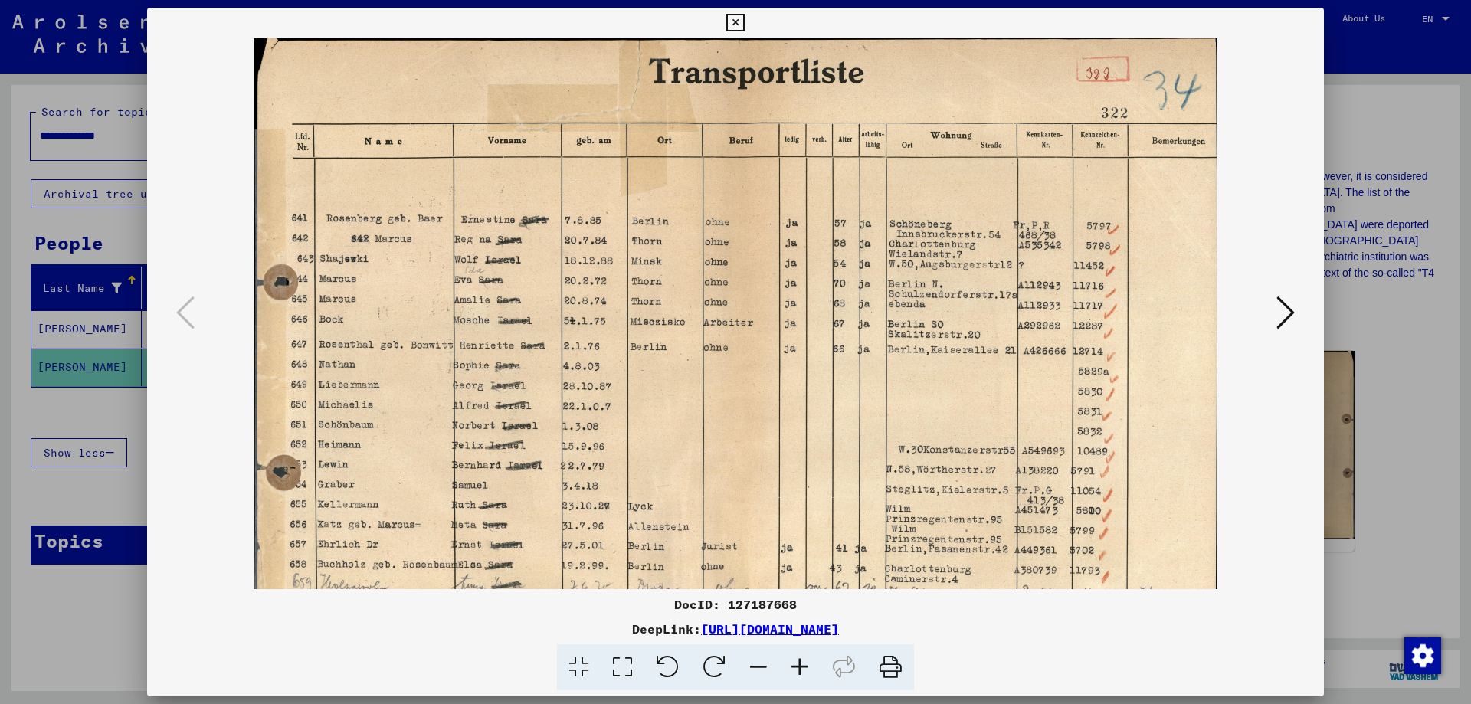
drag, startPoint x: 664, startPoint y: 165, endPoint x: 659, endPoint y: 352, distance: 187.0
click at [659, 352] on img at bounding box center [736, 371] width 965 height 666
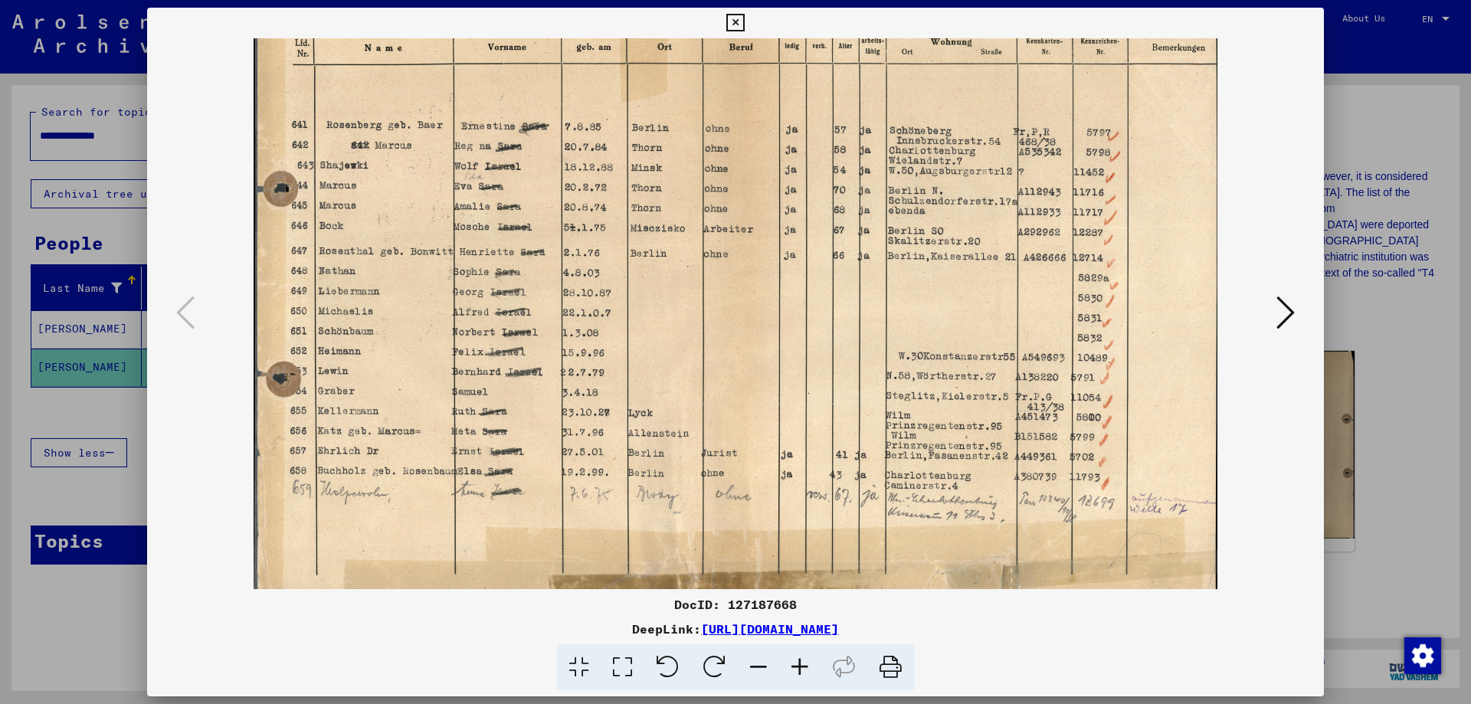
scroll to position [115, 0]
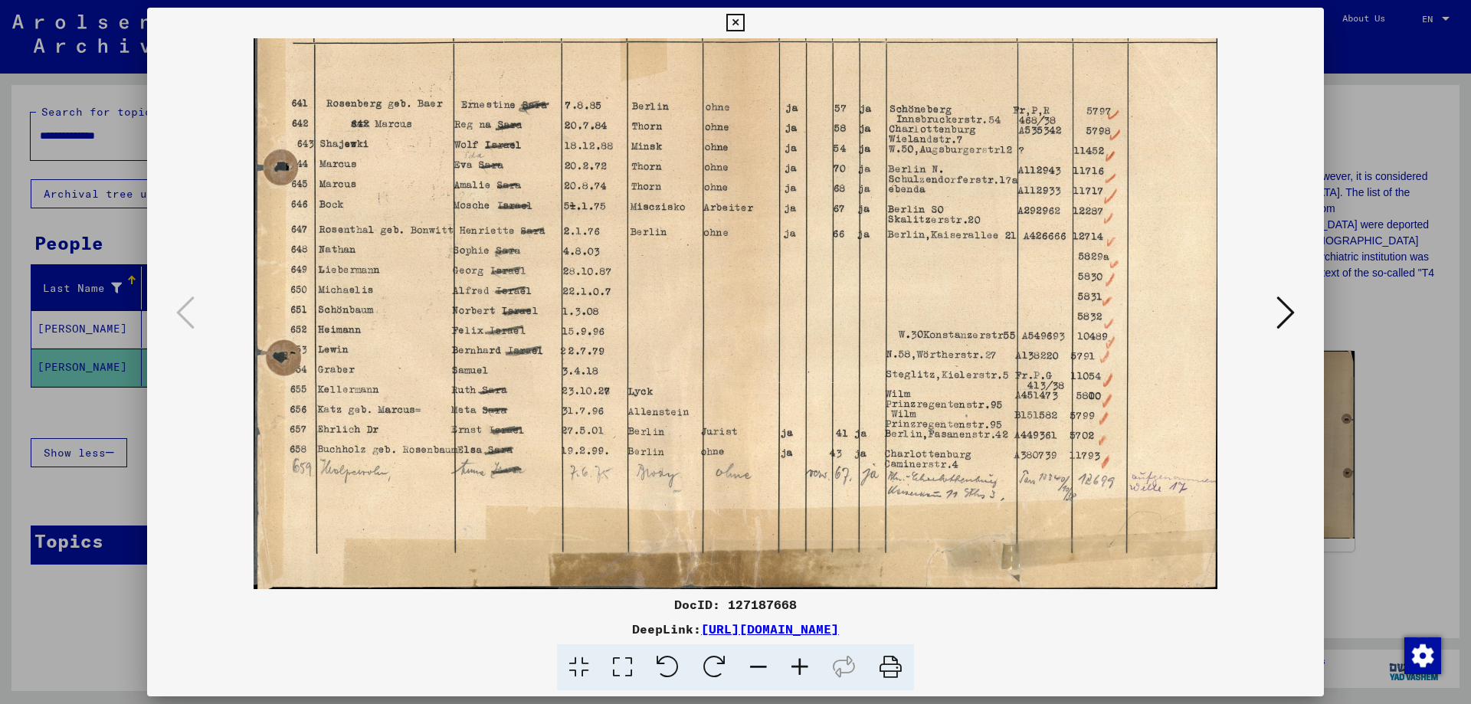
drag, startPoint x: 658, startPoint y: 376, endPoint x: 628, endPoint y: 170, distance: 207.5
click at [628, 170] on img at bounding box center [736, 256] width 965 height 666
click at [734, 18] on icon at bounding box center [735, 23] width 18 height 18
